Goal: Information Seeking & Learning: Learn about a topic

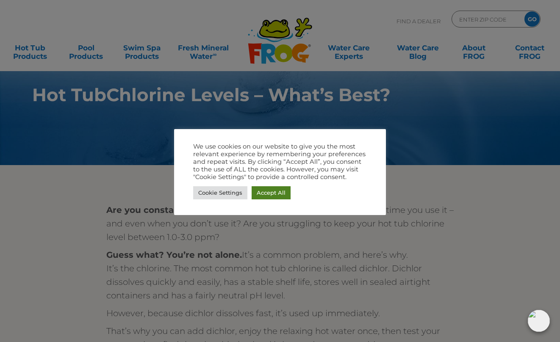
click at [269, 190] on link "Accept All" at bounding box center [271, 192] width 39 height 13
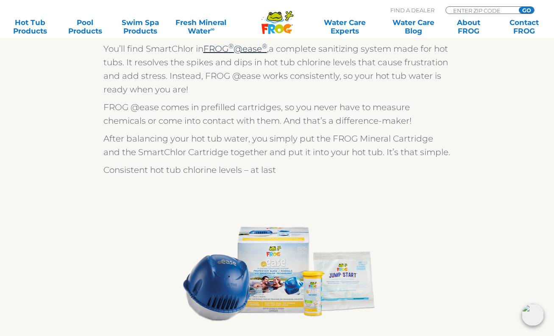
scroll to position [1354, 0]
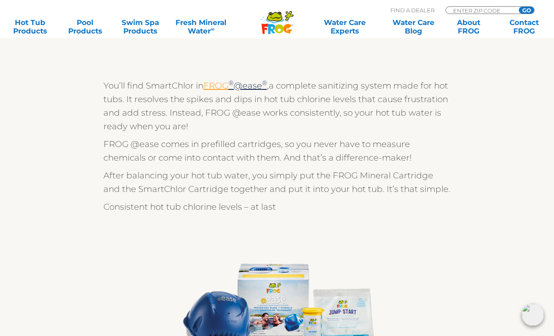
click at [222, 82] on link "FROG" at bounding box center [215, 86] width 25 height 10
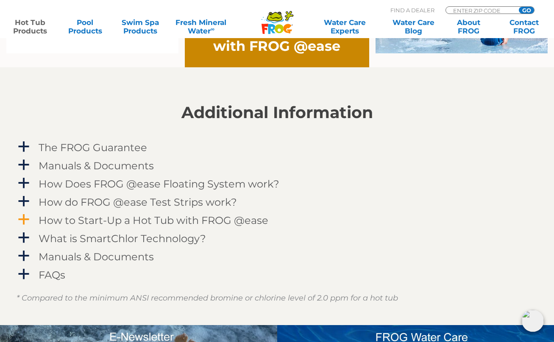
scroll to position [791, 0]
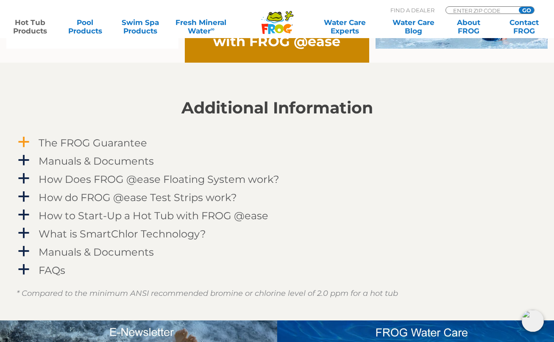
click at [23, 144] on span "a" at bounding box center [23, 142] width 13 height 13
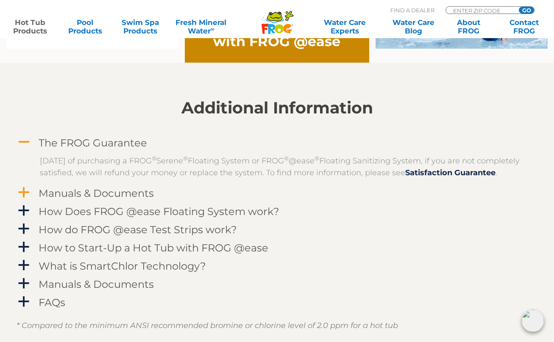
click at [23, 199] on span "a" at bounding box center [23, 192] width 13 height 13
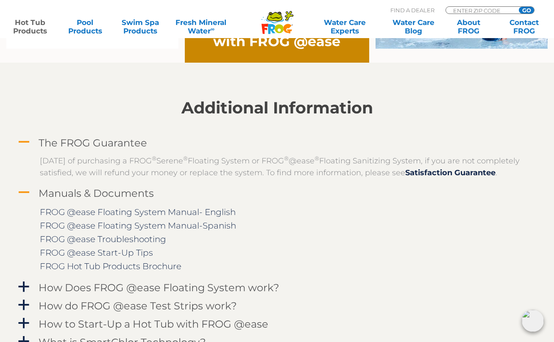
scroll to position [917, 0]
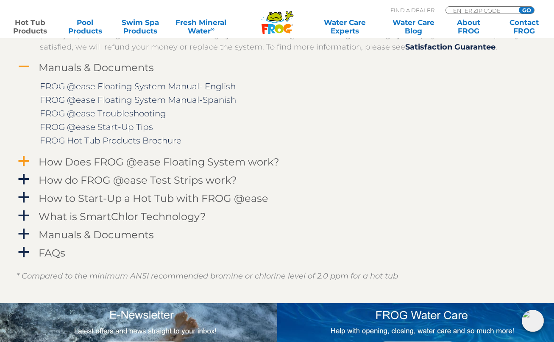
click at [24, 168] on span "a" at bounding box center [23, 161] width 13 height 13
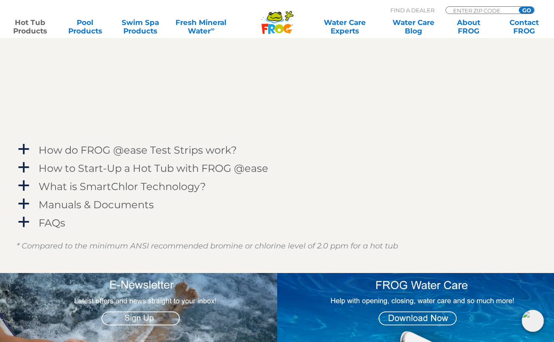
scroll to position [1321, 0]
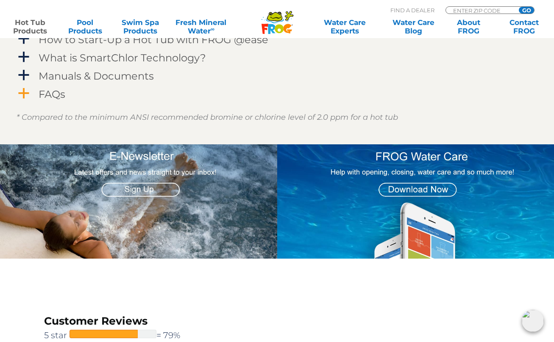
click at [18, 100] on span "a" at bounding box center [23, 93] width 13 height 13
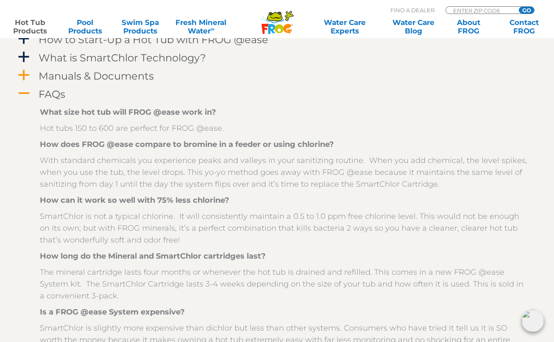
click at [21, 82] on span "a" at bounding box center [23, 75] width 13 height 13
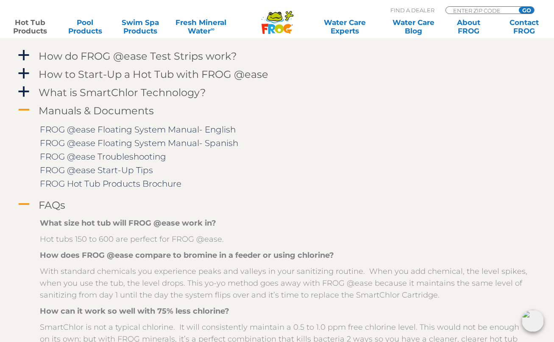
scroll to position [1286, 0]
click at [30, 101] on link "a What is SmartChlor Technology?" at bounding box center [277, 94] width 521 height 16
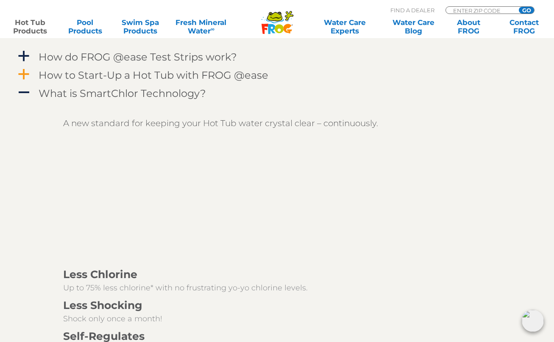
click at [26, 81] on span "a" at bounding box center [23, 74] width 13 height 13
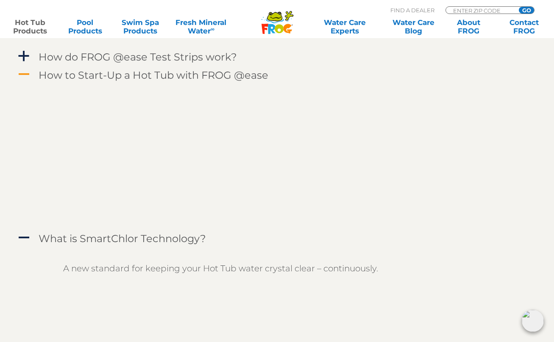
scroll to position [1263, 0]
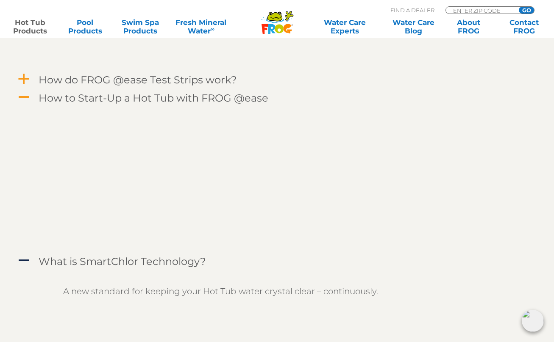
click at [23, 86] on span "a" at bounding box center [23, 79] width 13 height 13
